Goal: Information Seeking & Learning: Understand process/instructions

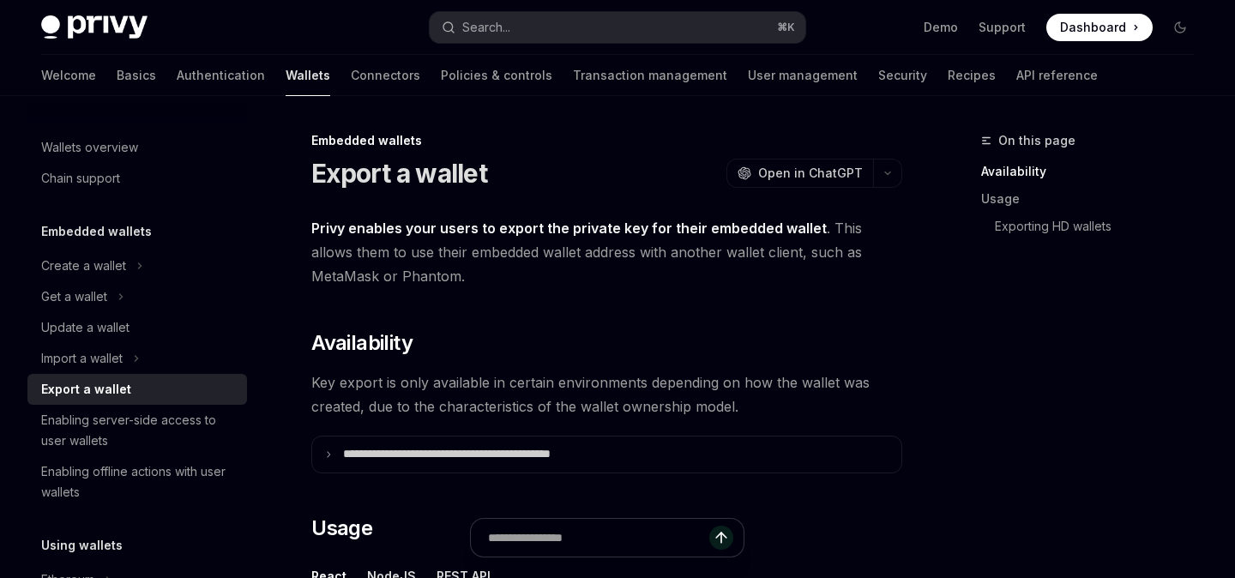
type textarea "*"
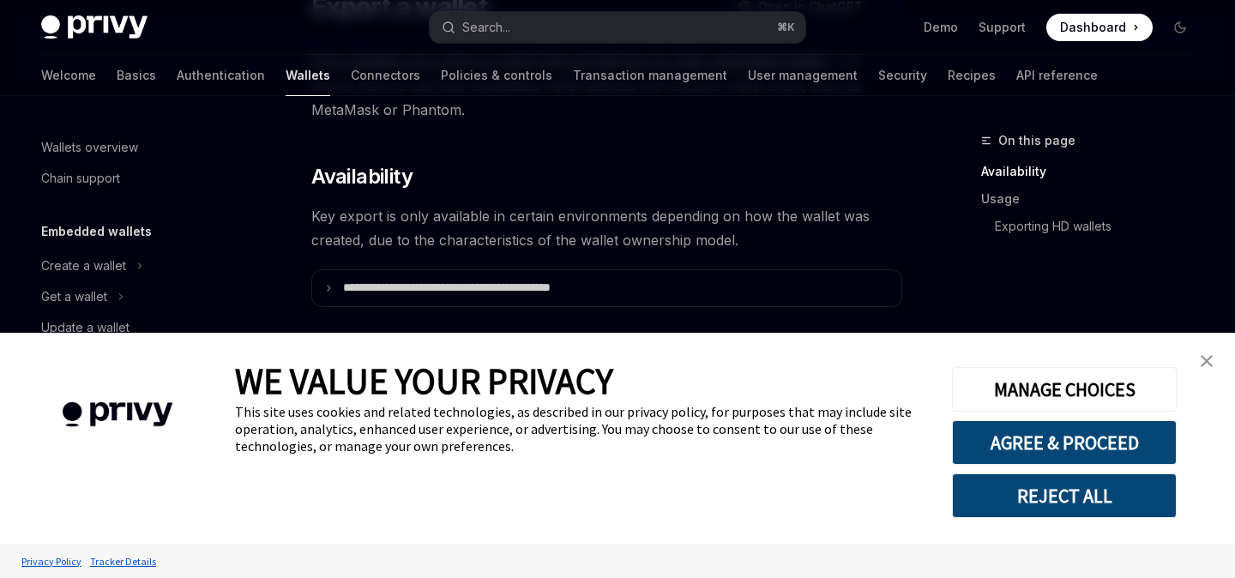
scroll to position [188, 0]
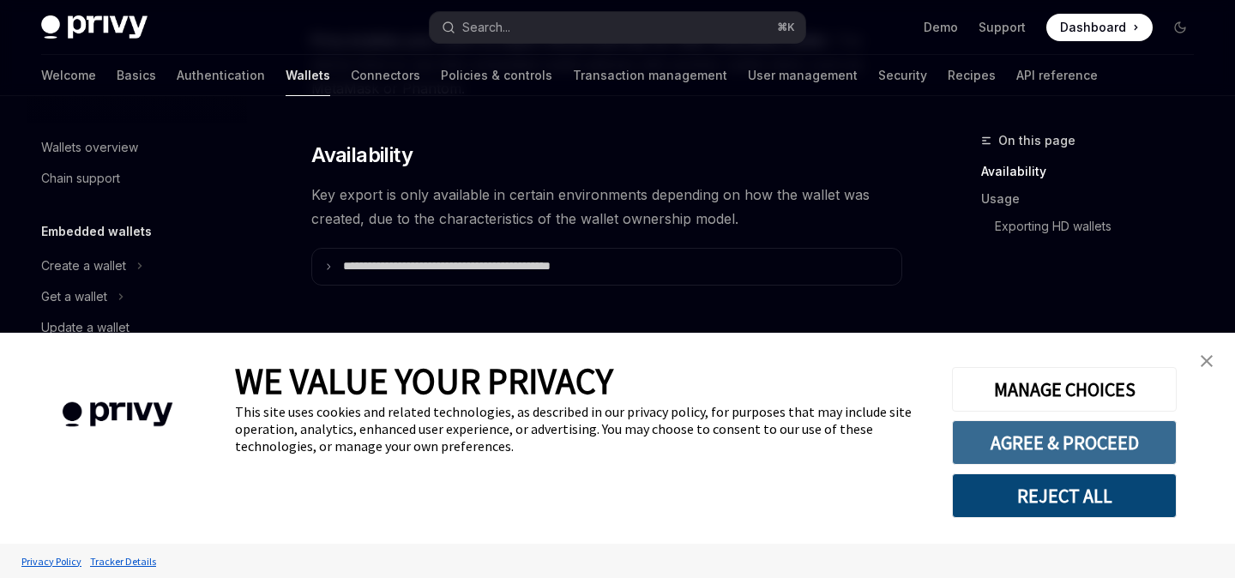
click at [1125, 437] on button "AGREE & PROCEED" at bounding box center [1064, 442] width 225 height 45
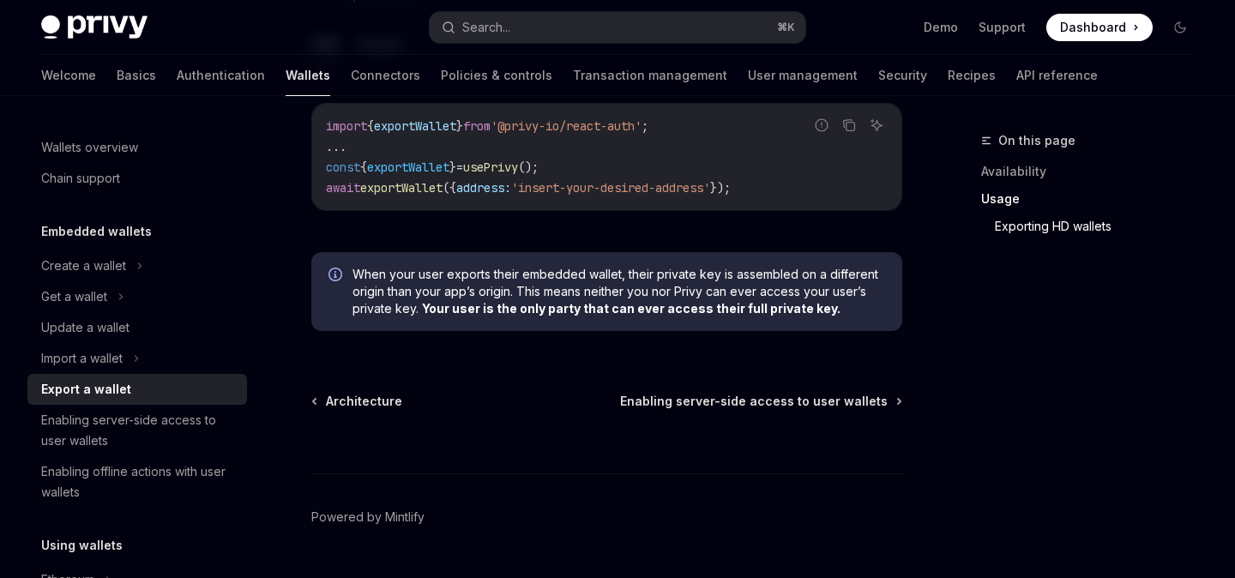
scroll to position [1881, 0]
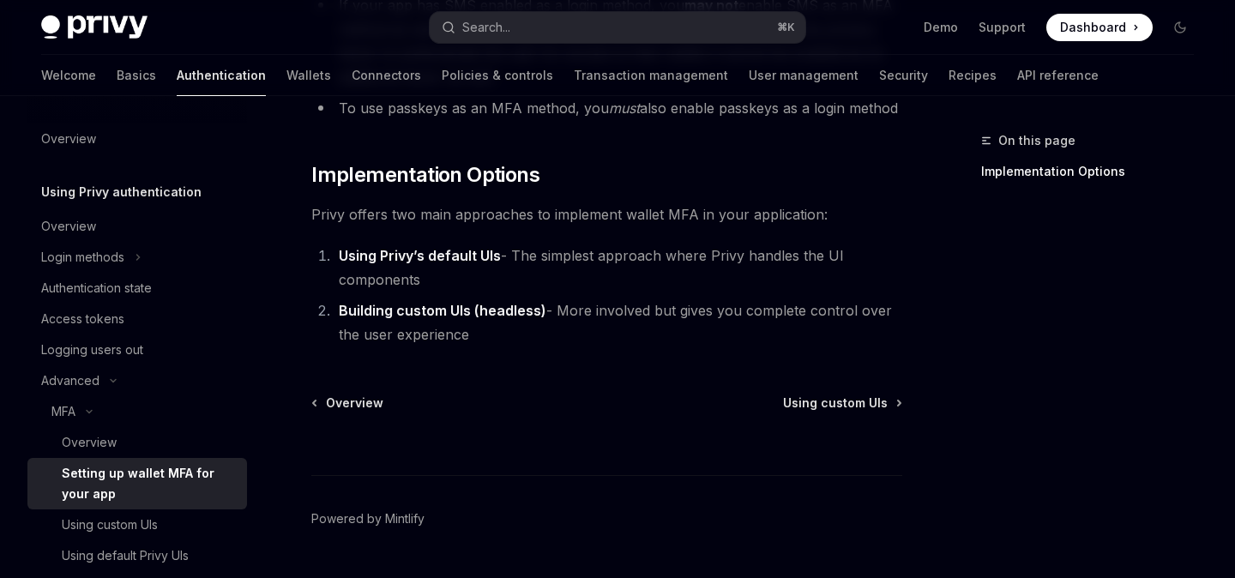
scroll to position [965, 0]
